Goal: Task Accomplishment & Management: Complete application form

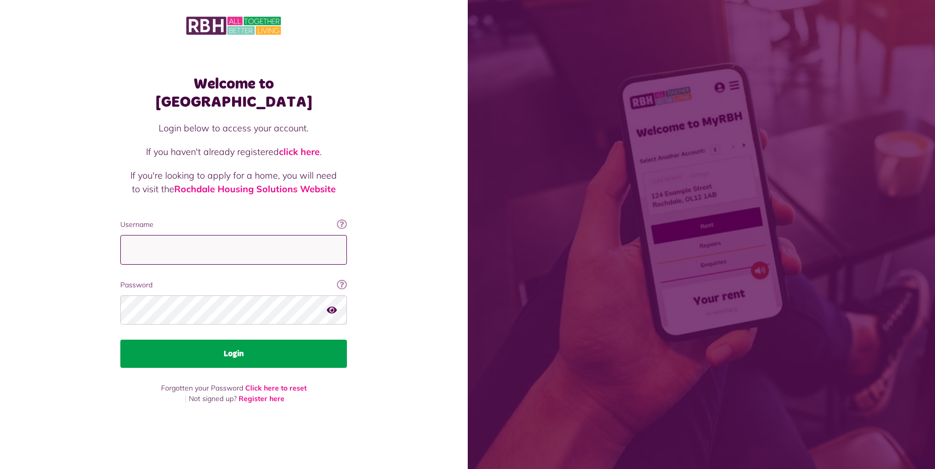
type input "**********"
click at [218, 347] on button "Login" at bounding box center [233, 354] width 227 height 28
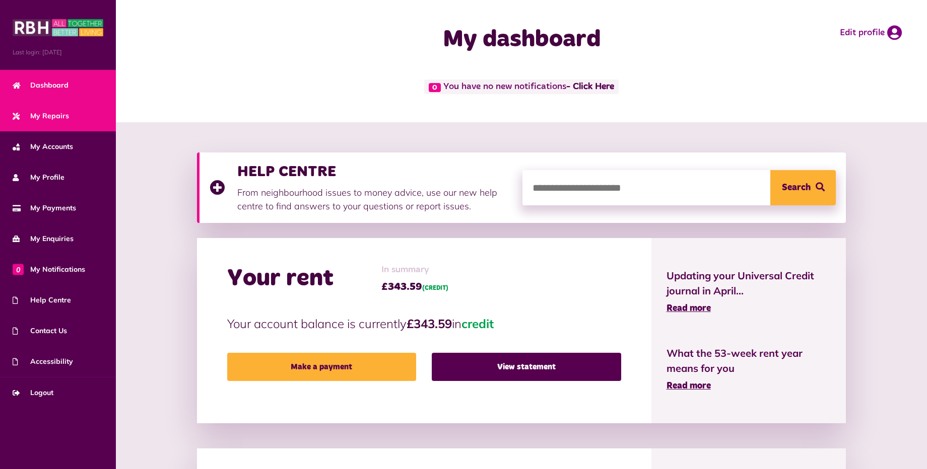
click at [80, 113] on link "My Repairs" at bounding box center [58, 116] width 116 height 31
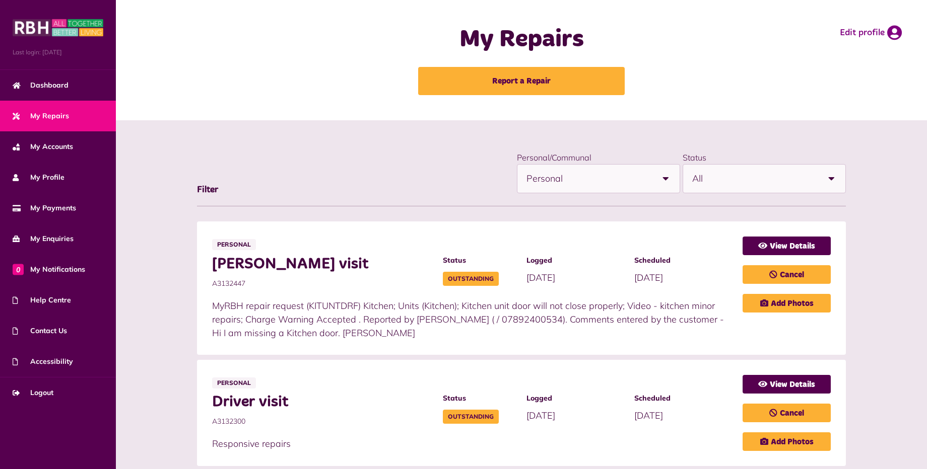
click at [77, 117] on link "My Repairs" at bounding box center [58, 116] width 116 height 31
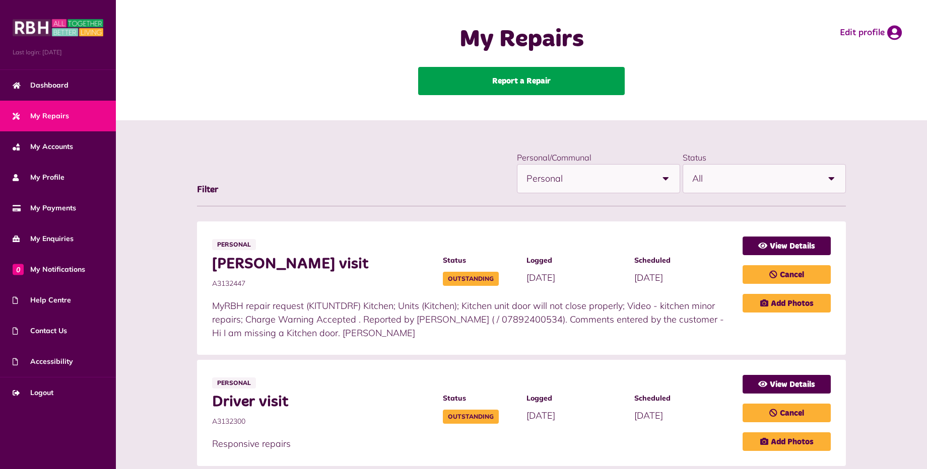
click at [472, 83] on link "Report a Repair" at bounding box center [521, 81] width 206 height 28
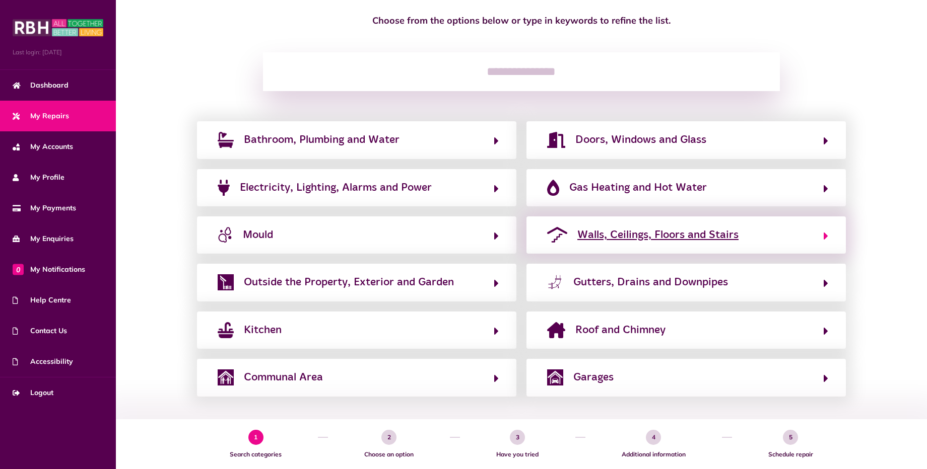
scroll to position [97, 0]
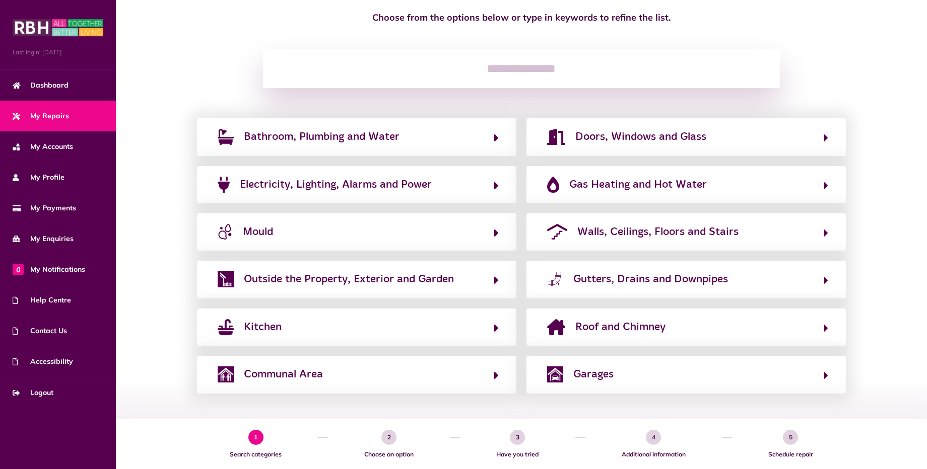
click at [434, 70] on input "search" at bounding box center [521, 68] width 517 height 39
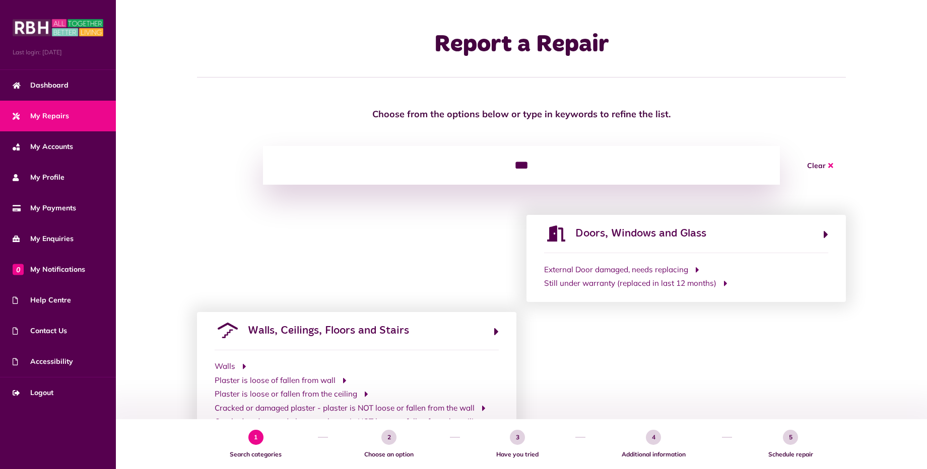
scroll to position [0, 0]
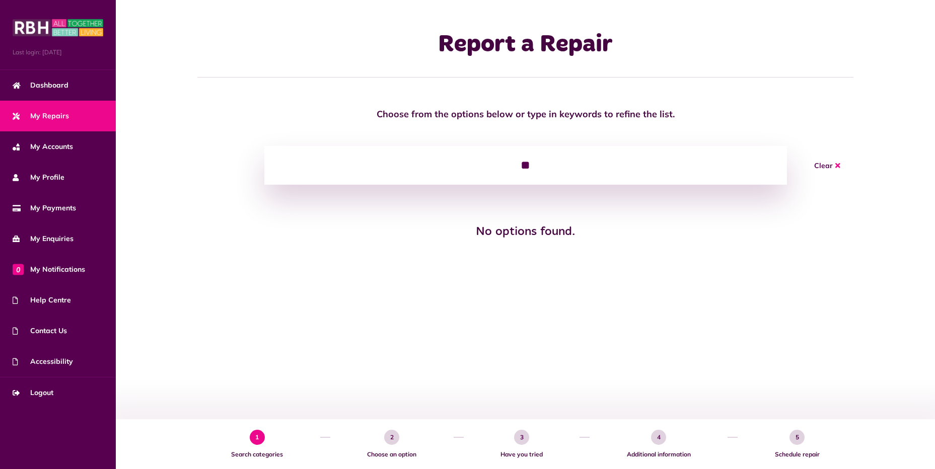
type input "*"
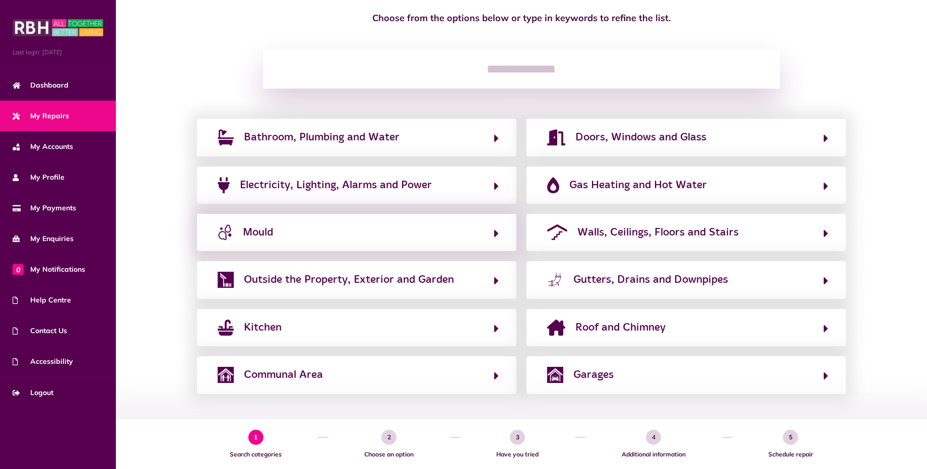
scroll to position [97, 0]
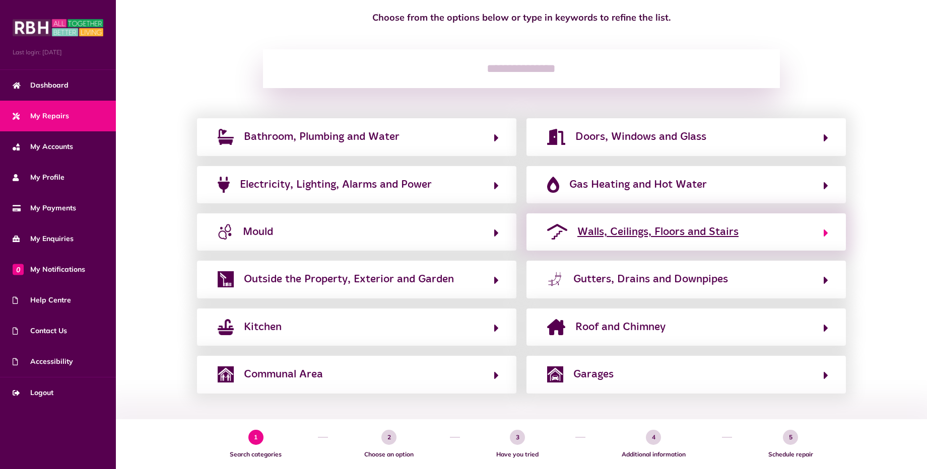
click at [669, 235] on span "Walls, Ceilings, Floors and Stairs" at bounding box center [657, 232] width 161 height 16
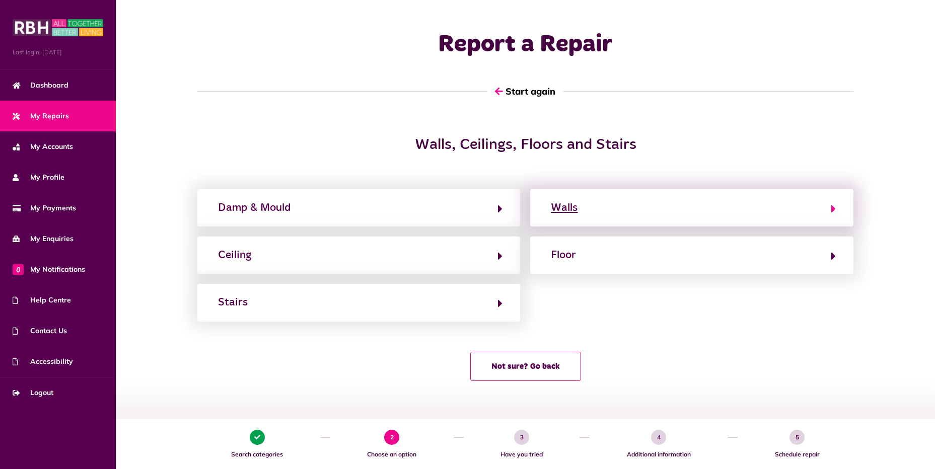
click at [575, 212] on div "Walls" at bounding box center [564, 208] width 27 height 16
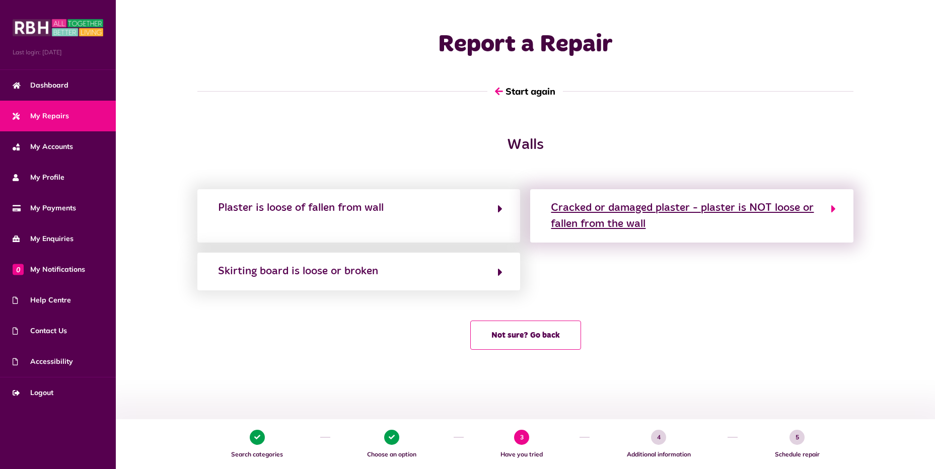
click at [829, 208] on button "Cracked or damaged plaster - plaster is NOT loose or fallen from the wall" at bounding box center [692, 216] width 288 height 34
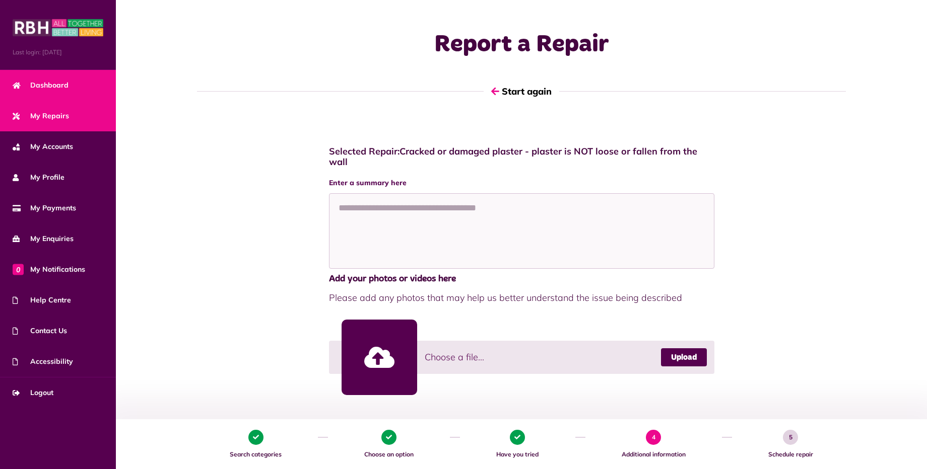
click at [68, 88] on link "Dashboard" at bounding box center [58, 85] width 116 height 31
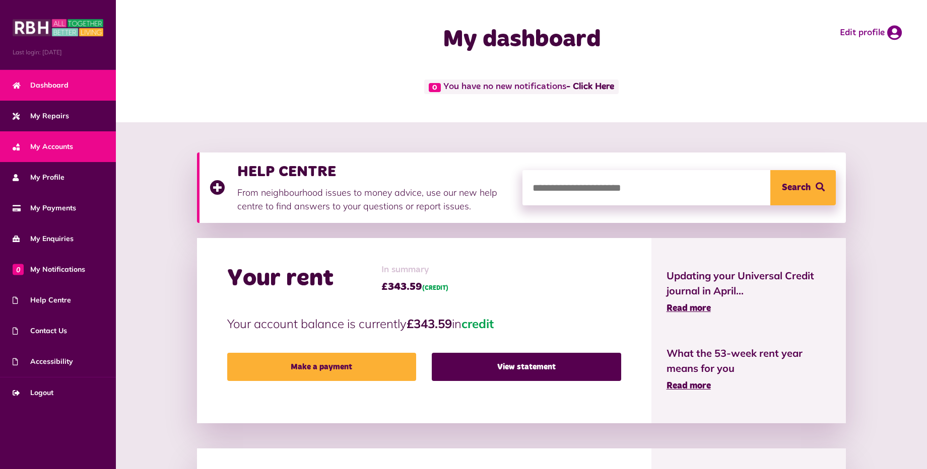
click at [51, 147] on span "My Accounts" at bounding box center [43, 146] width 60 height 11
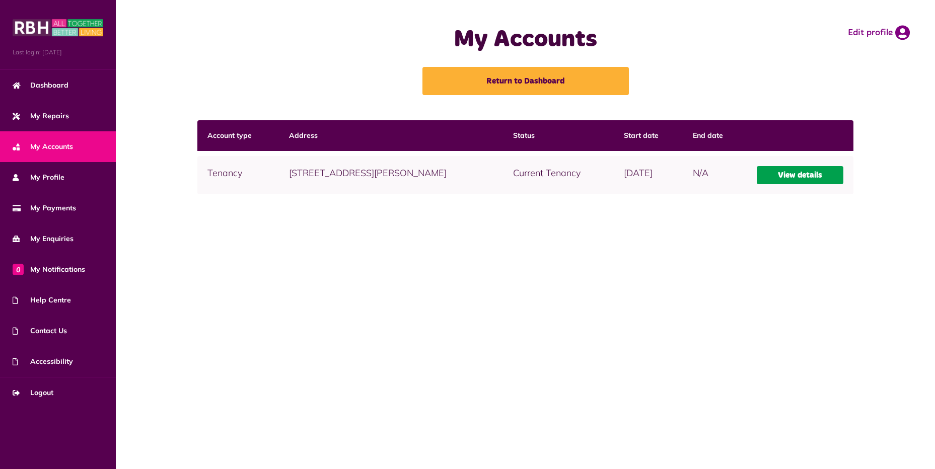
click at [799, 176] on link "View details" at bounding box center [800, 175] width 87 height 18
click at [803, 172] on link "View details" at bounding box center [800, 175] width 87 height 18
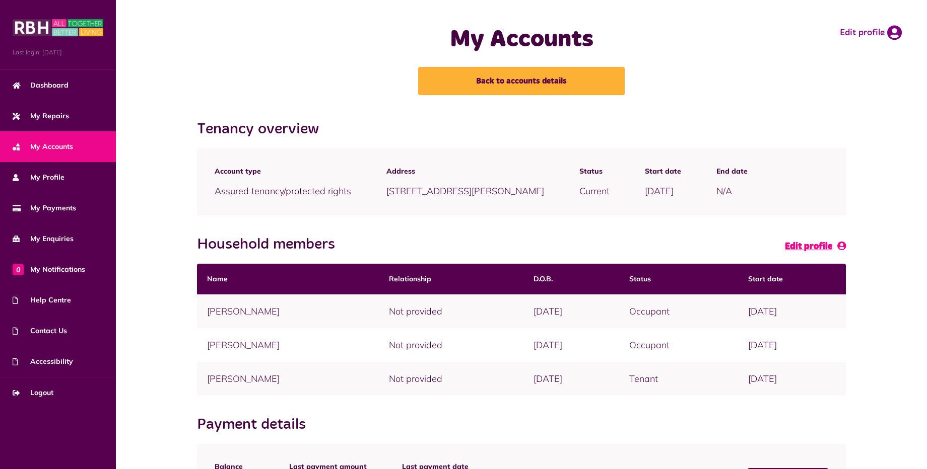
click at [803, 246] on span "Edit profile" at bounding box center [808, 246] width 47 height 9
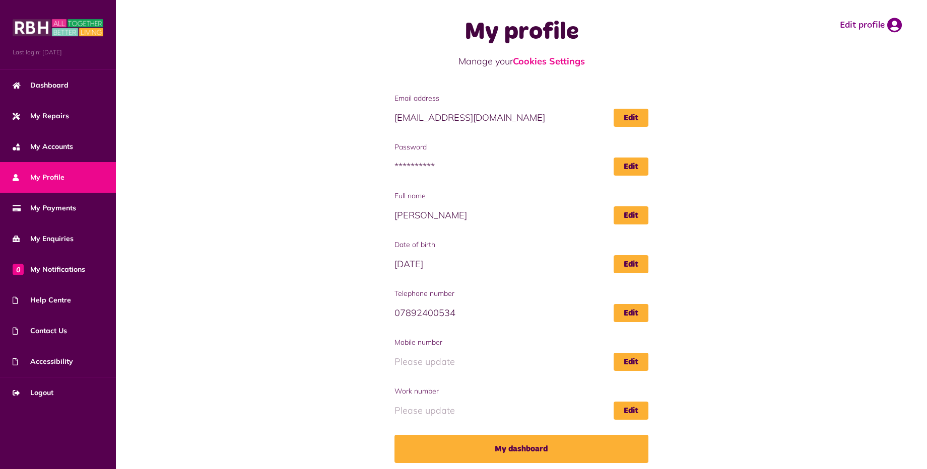
scroll to position [12, 0]
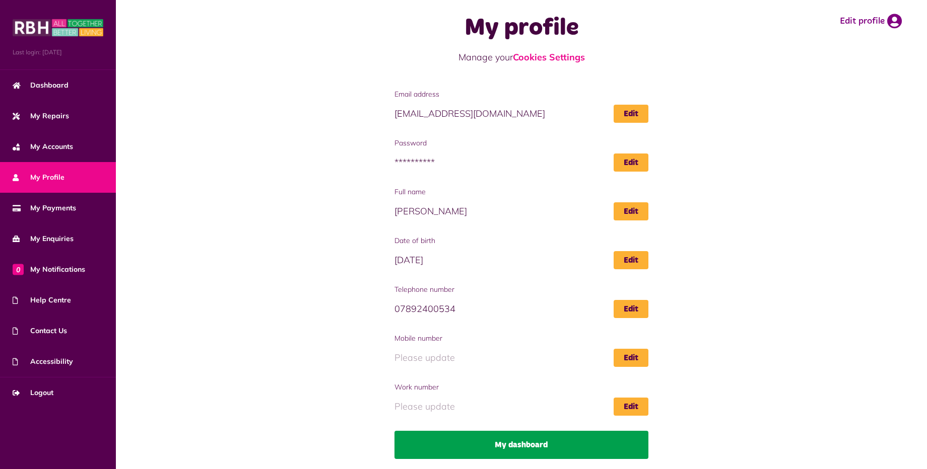
click at [527, 442] on link "My dashboard" at bounding box center [520, 445] width 253 height 28
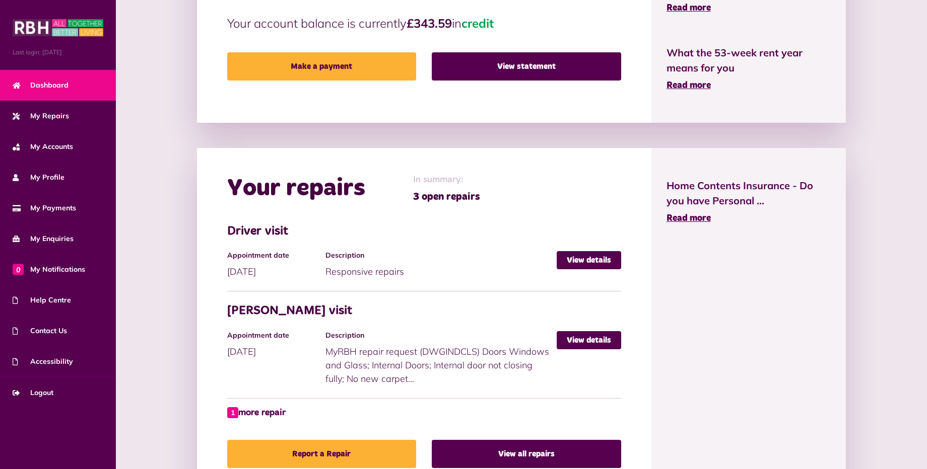
scroll to position [302, 0]
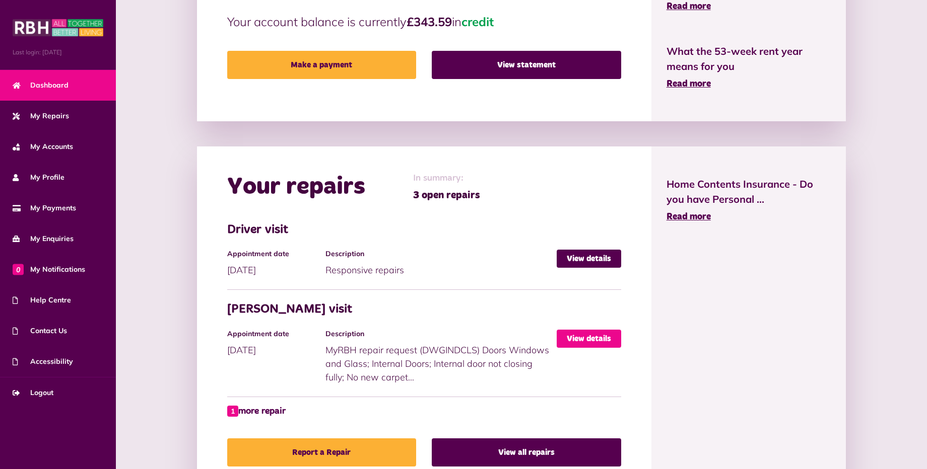
click at [606, 338] on link "View details" at bounding box center [588, 339] width 64 height 18
click at [577, 333] on link "View details" at bounding box center [588, 339] width 64 height 18
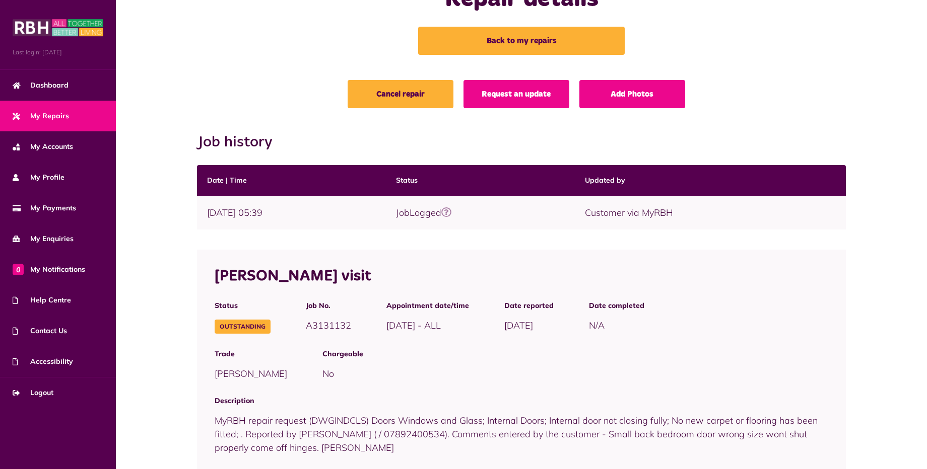
scroll to position [35, 0]
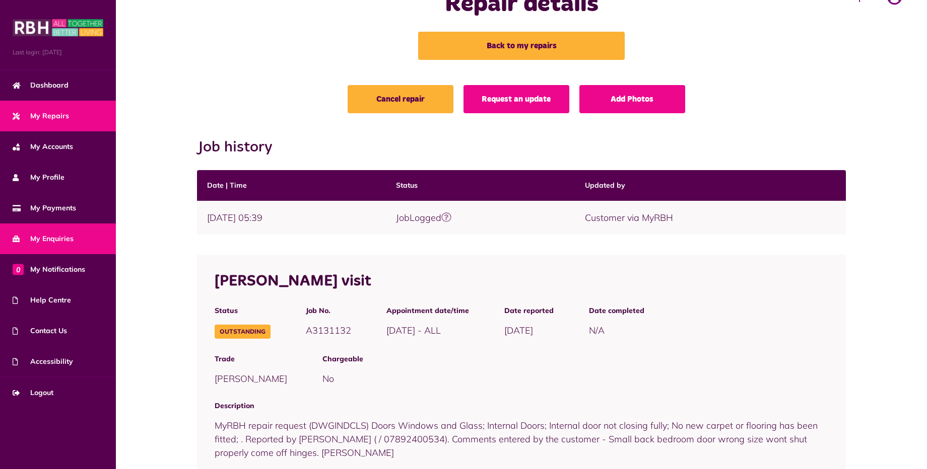
click at [67, 230] on link "My Enquiries" at bounding box center [58, 239] width 116 height 31
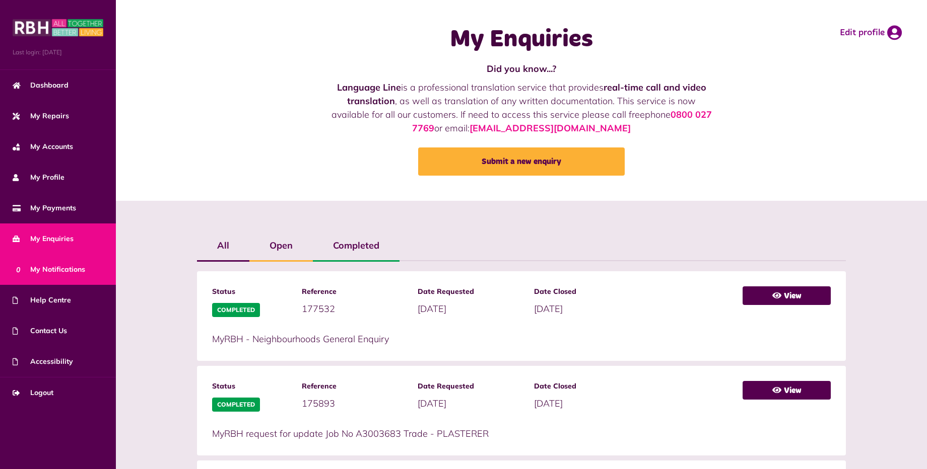
click at [82, 271] on span "0 My Notifications" at bounding box center [49, 269] width 73 height 11
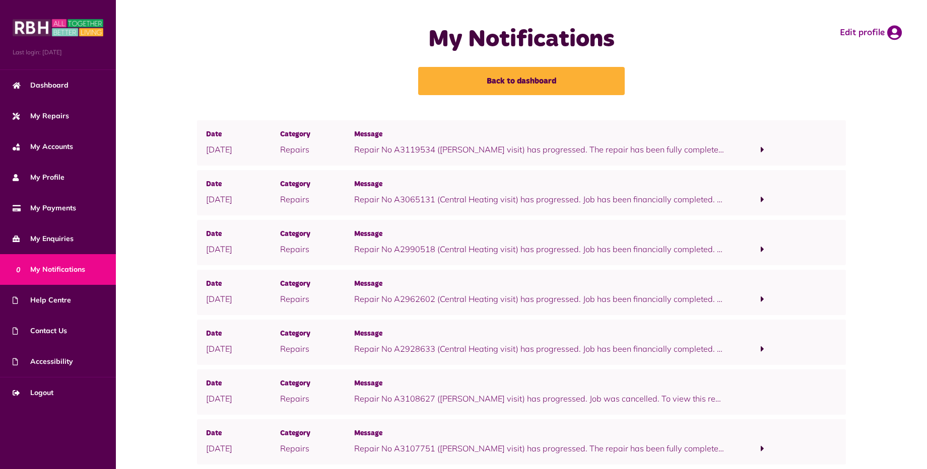
click at [762, 150] on span at bounding box center [762, 149] width 4 height 9
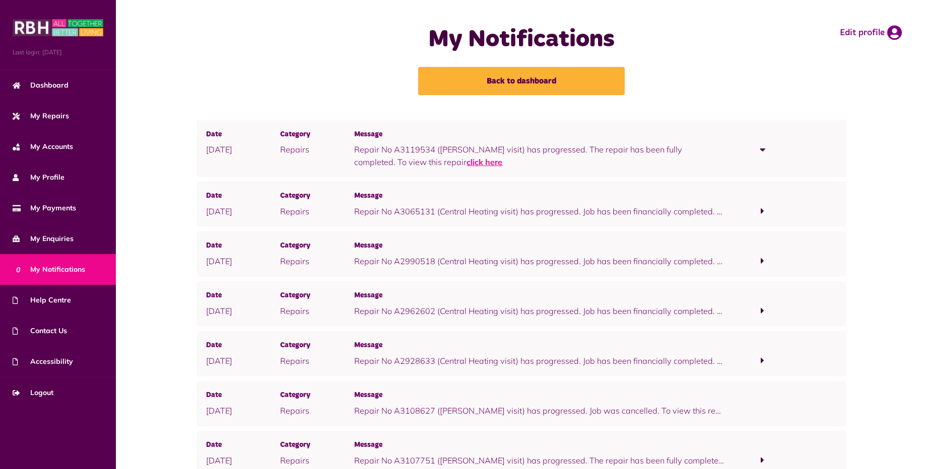
click at [466, 161] on link "click here" at bounding box center [484, 162] width 36 height 10
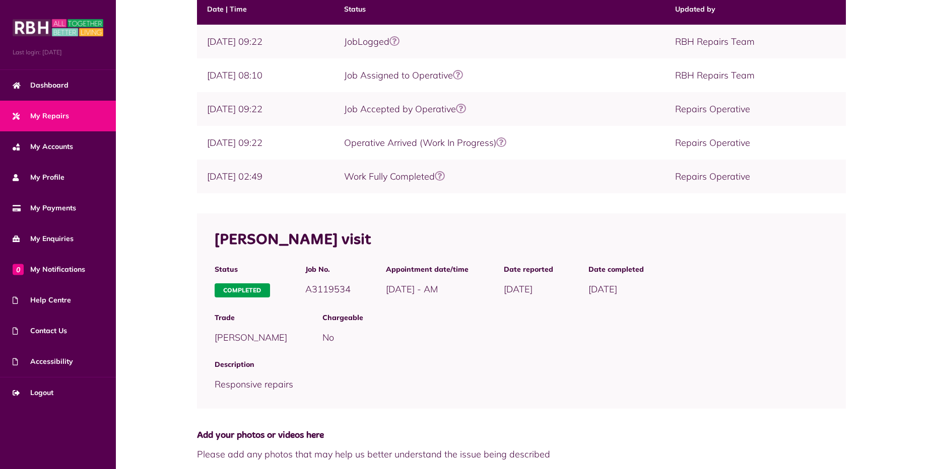
scroll to position [252, 0]
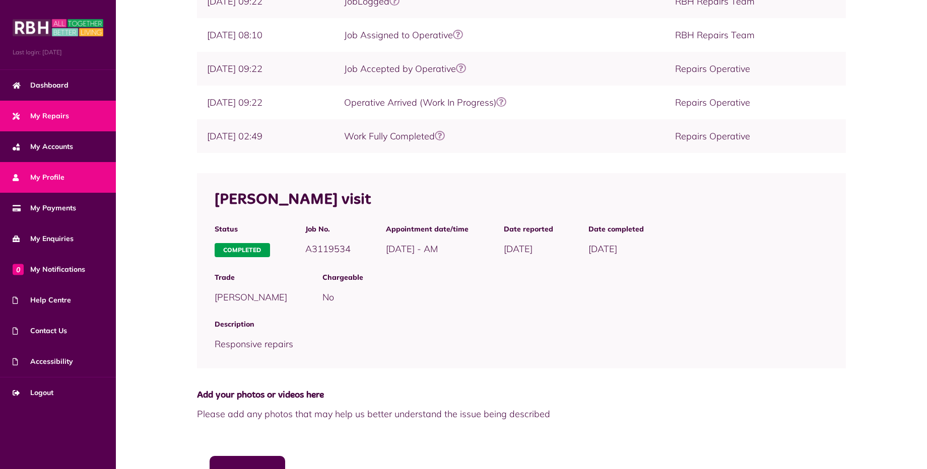
click at [70, 183] on link "My Profile" at bounding box center [58, 177] width 116 height 31
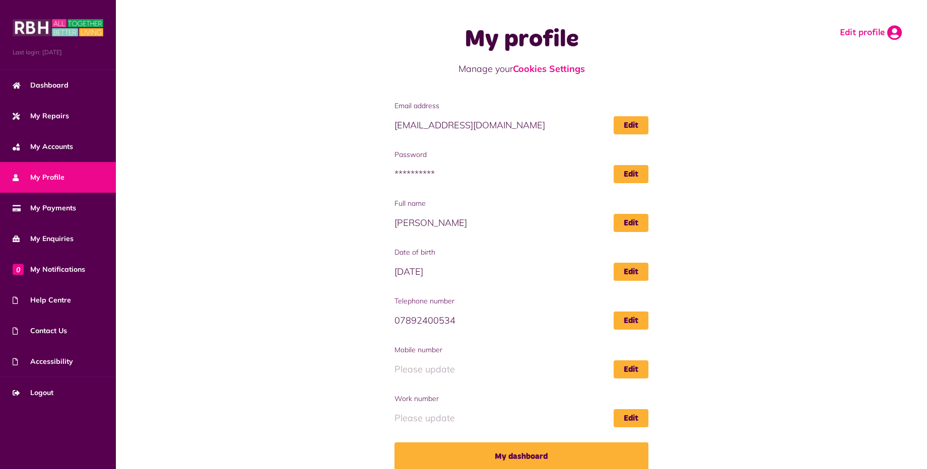
click at [889, 36] on icon at bounding box center [894, 32] width 15 height 15
click at [39, 391] on span "Logout" at bounding box center [33, 393] width 41 height 11
